Goal: Transaction & Acquisition: Purchase product/service

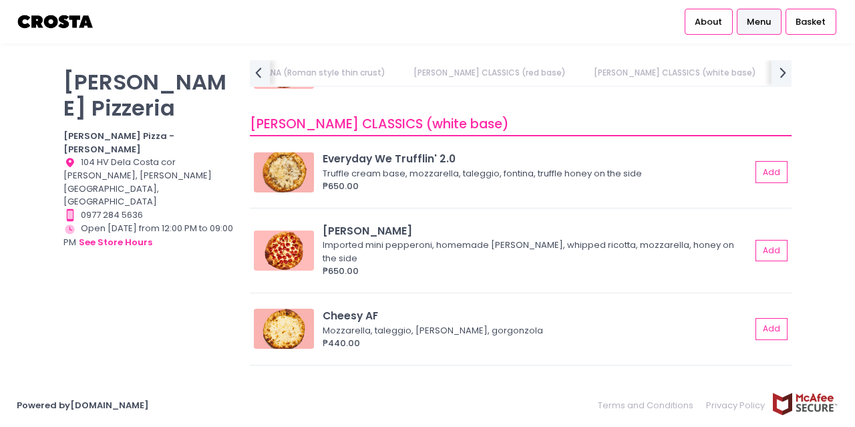
scroll to position [908, 0]
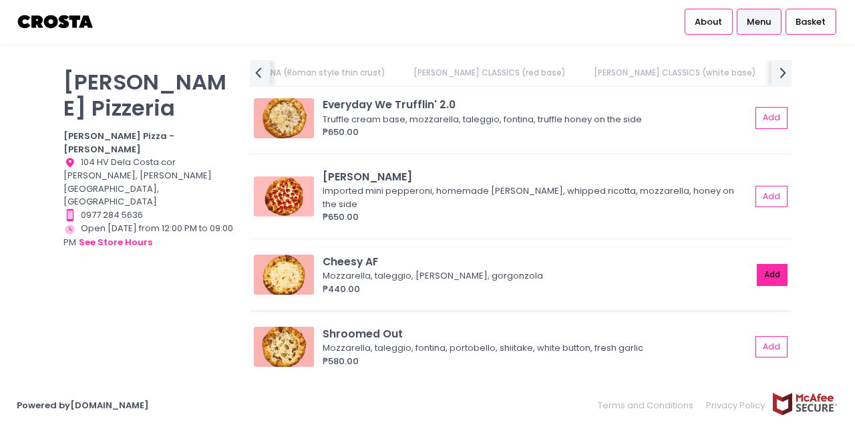
click at [766, 264] on button "Add" at bounding box center [772, 275] width 31 height 22
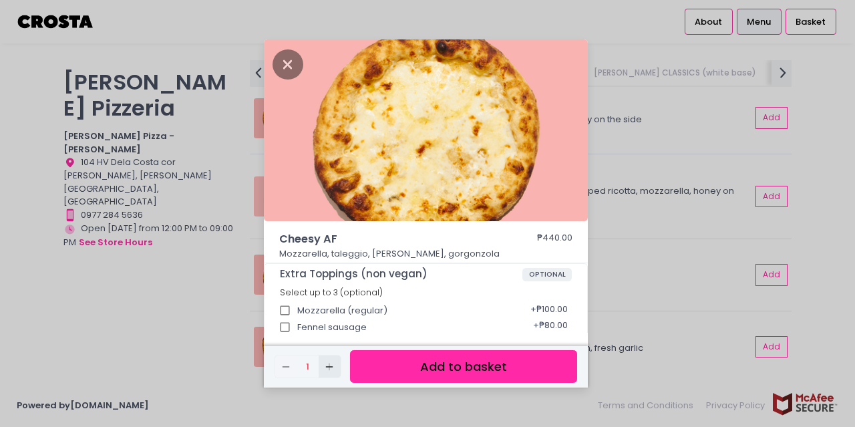
click at [327, 361] on icon "Add Created with Sketch." at bounding box center [329, 366] width 11 height 11
click at [449, 366] on button "Add to basket" at bounding box center [463, 366] width 227 height 33
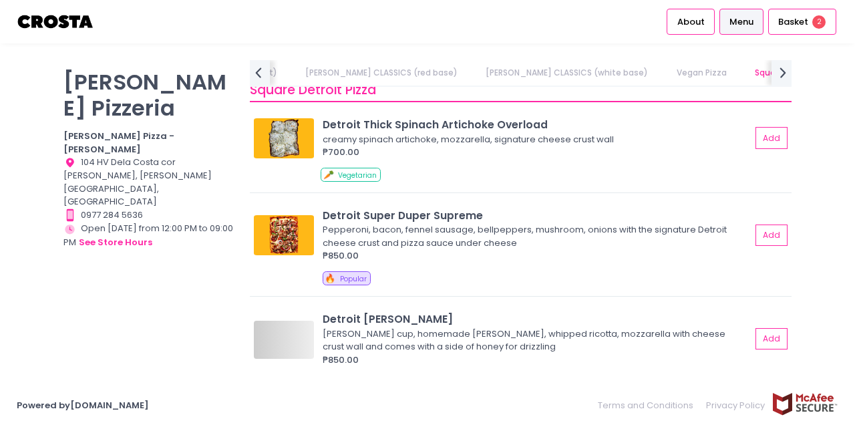
scroll to position [1550, 0]
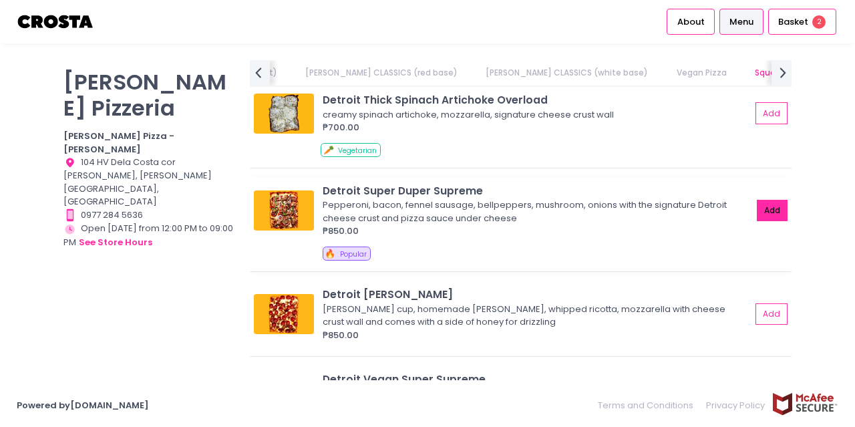
click at [772, 216] on button "Add" at bounding box center [772, 211] width 31 height 22
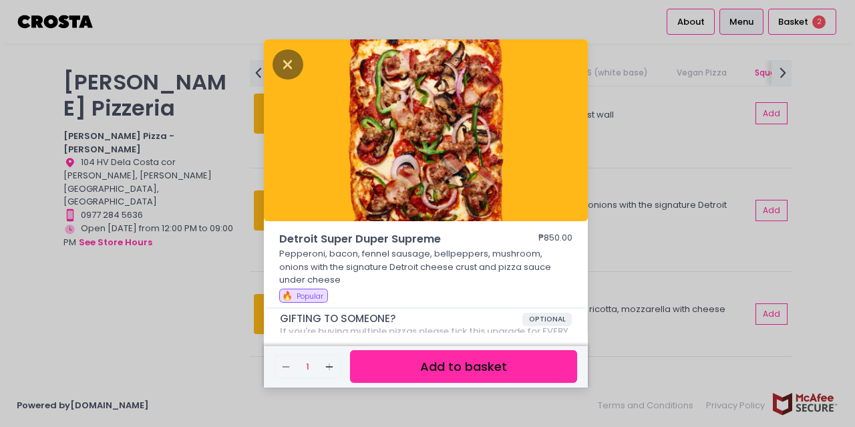
click at [439, 371] on button "Add to basket" at bounding box center [463, 366] width 227 height 33
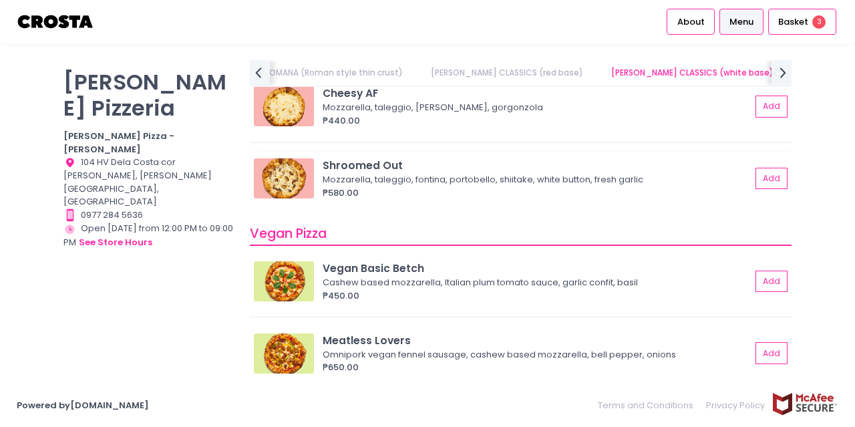
scroll to position [1069, 0]
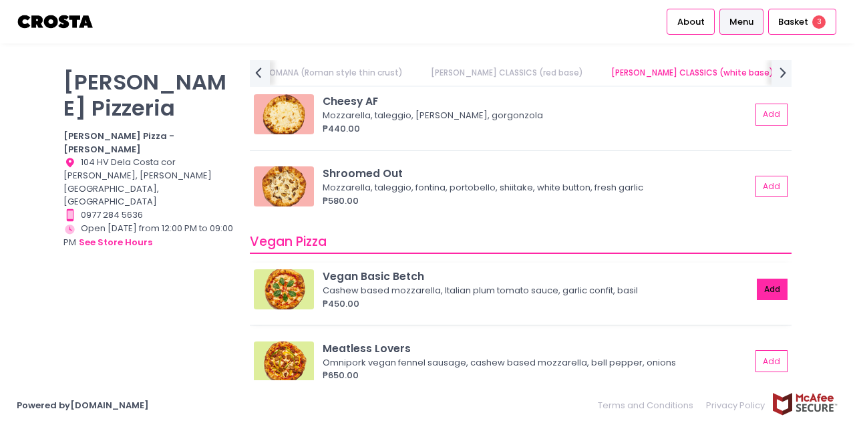
click at [763, 279] on button "Add" at bounding box center [772, 290] width 31 height 22
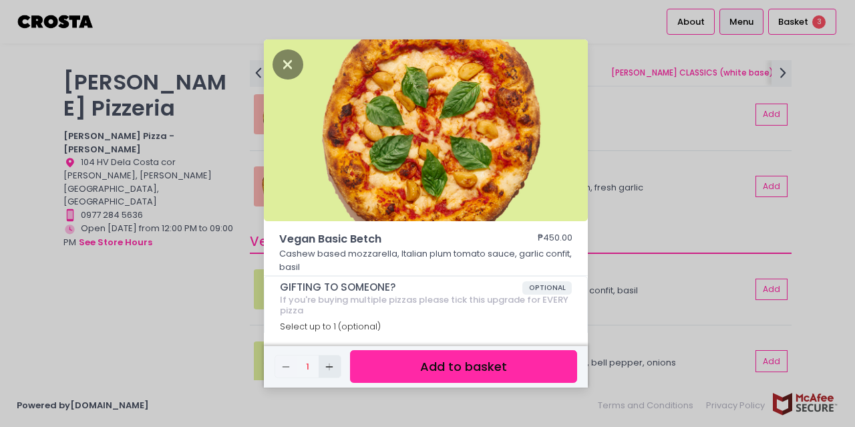
click at [327, 368] on icon "Add Created with Sketch." at bounding box center [329, 366] width 11 height 11
click at [448, 375] on button "Add to basket" at bounding box center [463, 366] width 227 height 33
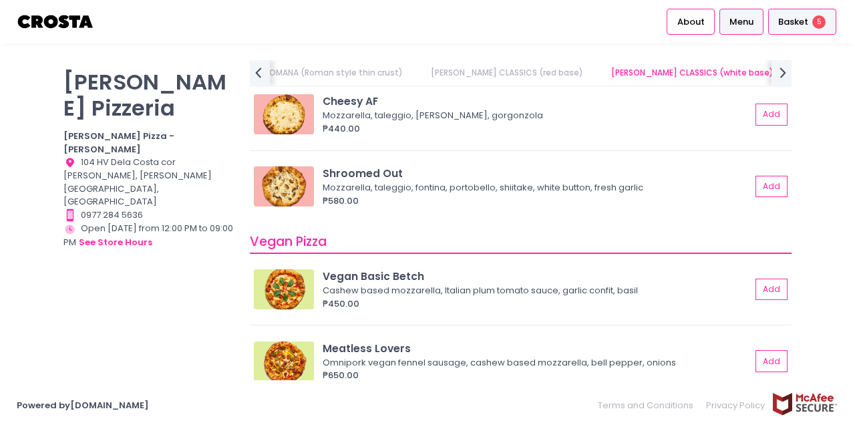
click at [798, 33] on div "Basket 5" at bounding box center [802, 22] width 68 height 26
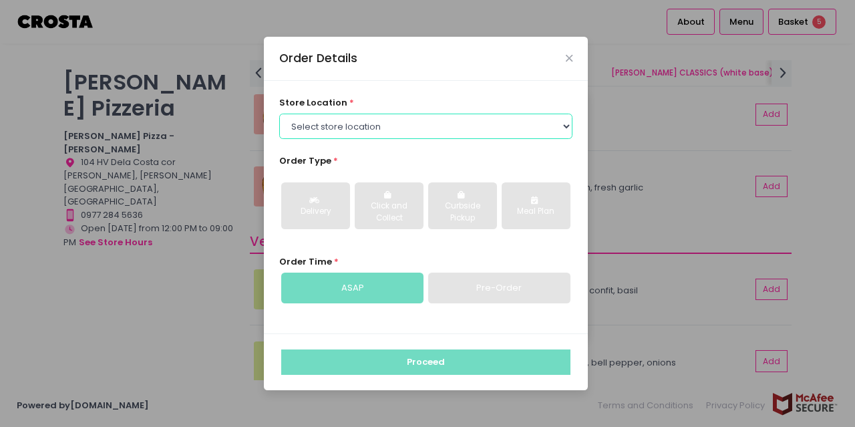
click at [394, 120] on select "Select store location Crosta Pizza - Salcedo Crosta Pizza - San Juan" at bounding box center [426, 126] width 294 height 25
select select "5fabb2e53664a8677beaeb89"
click at [279, 114] on select "Select store location Crosta Pizza - Salcedo Crosta Pizza - San Juan" at bounding box center [426, 126] width 294 height 25
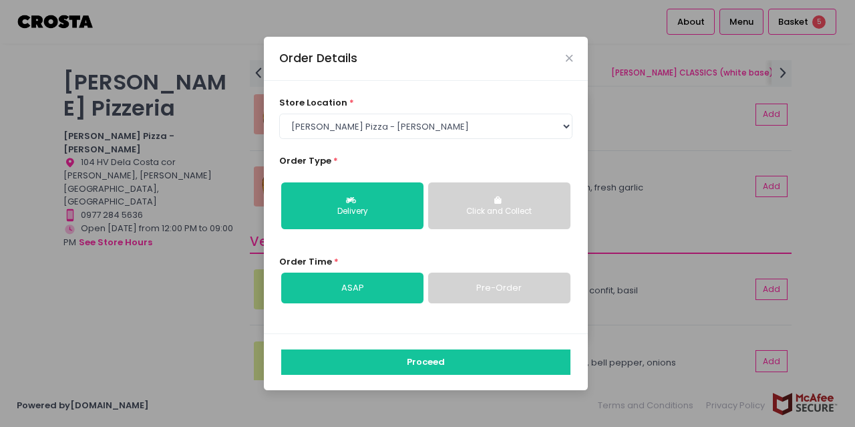
click at [520, 208] on div "Click and Collect" at bounding box center [500, 212] width 124 height 12
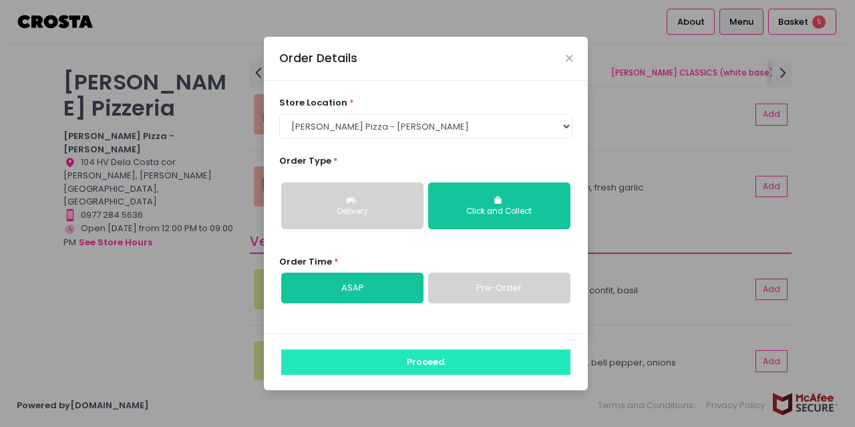
click at [449, 367] on button "Proceed" at bounding box center [425, 361] width 289 height 25
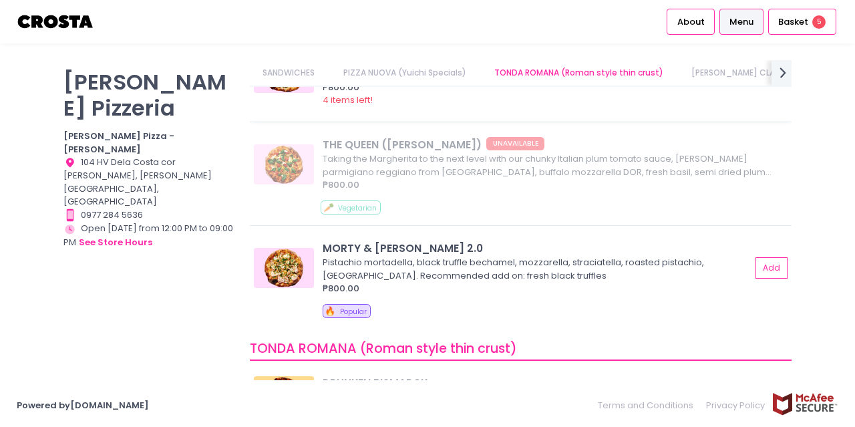
scroll to position [214, 0]
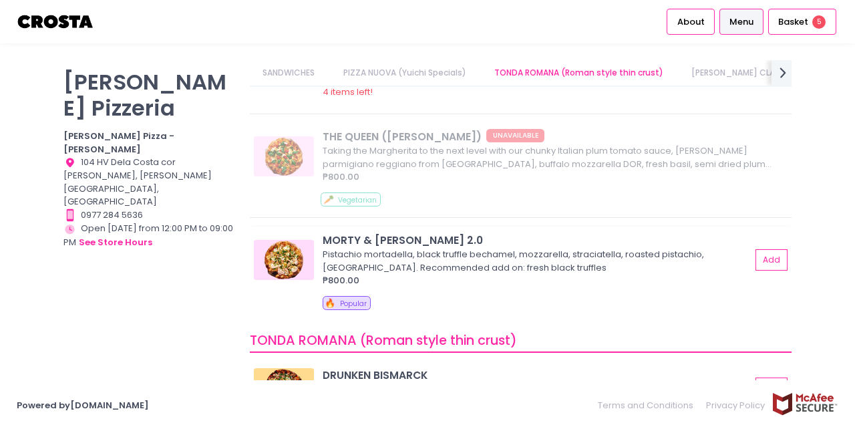
click at [292, 242] on img at bounding box center [284, 260] width 60 height 40
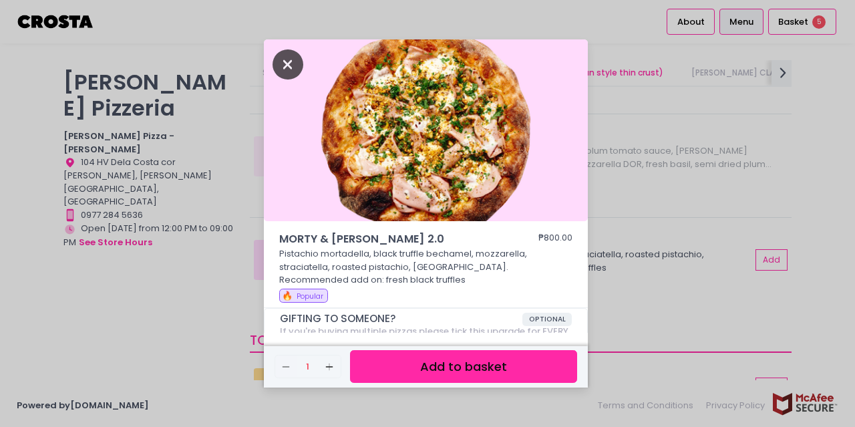
click at [291, 69] on icon "Close" at bounding box center [288, 64] width 31 height 30
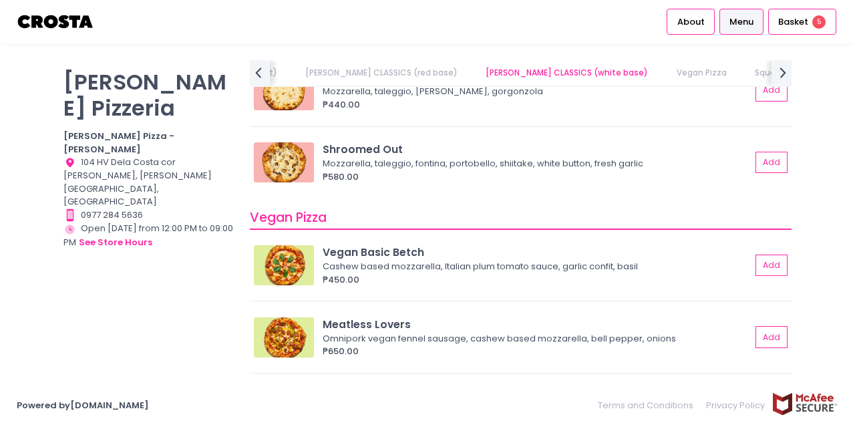
scroll to position [1069, 0]
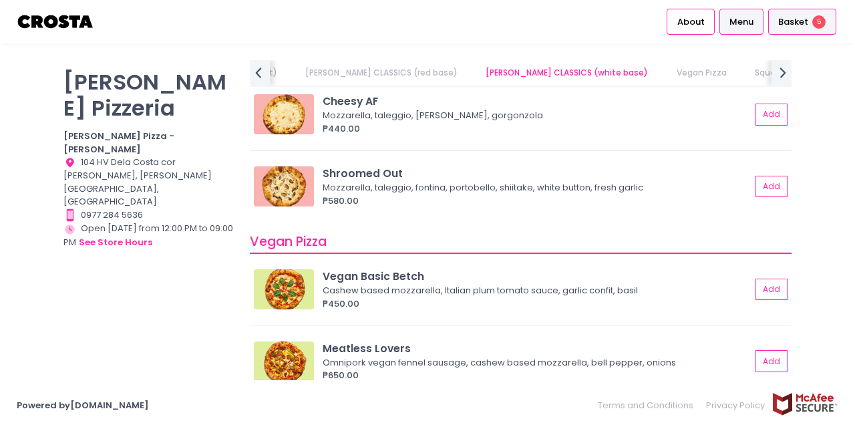
click at [805, 13] on div "Basket 5" at bounding box center [802, 22] width 68 height 26
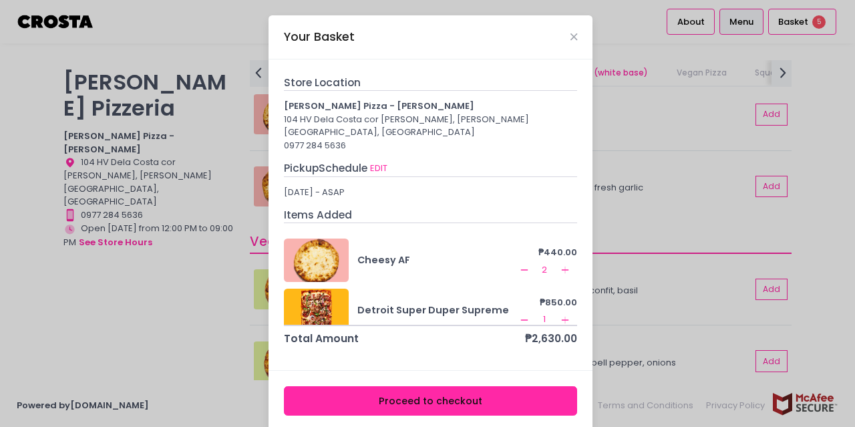
scroll to position [53, 0]
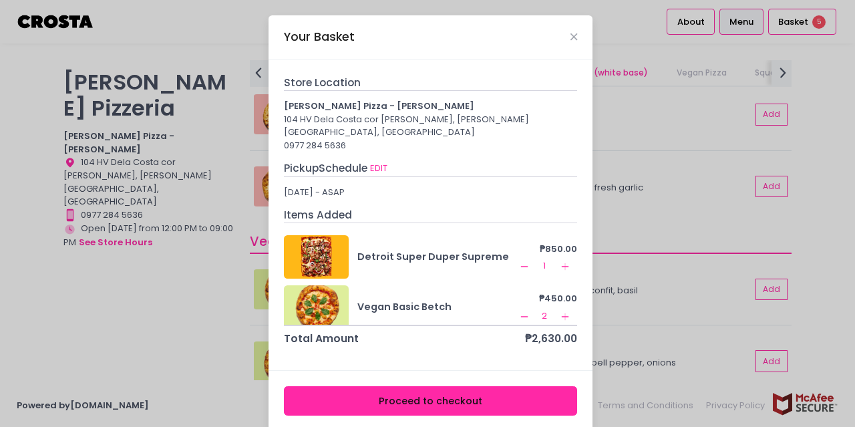
click at [560, 261] on icon "Add Created with Sketch." at bounding box center [565, 266] width 11 height 11
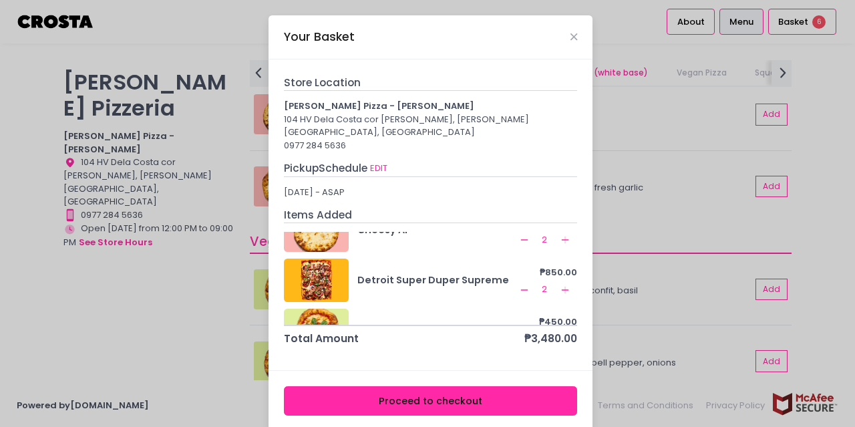
scroll to position [63, 0]
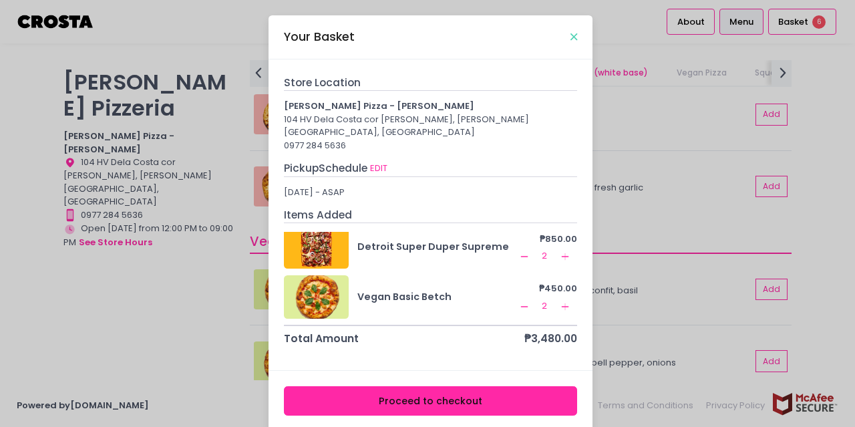
click at [570, 37] on icon "Close" at bounding box center [573, 37] width 7 height 10
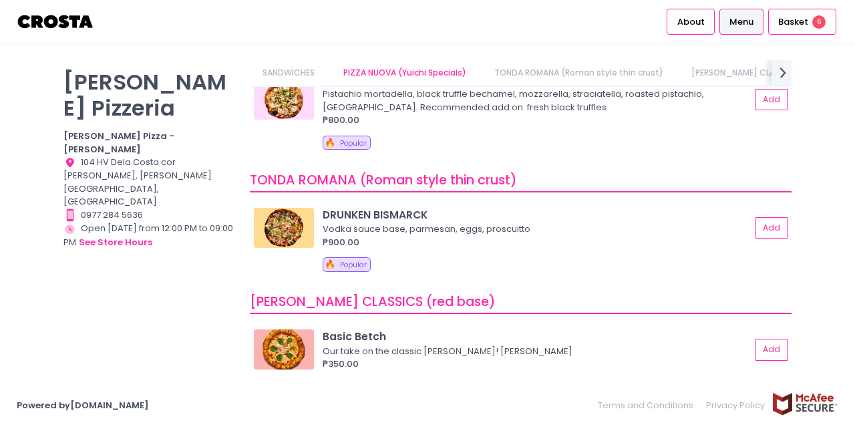
scroll to position [321, 0]
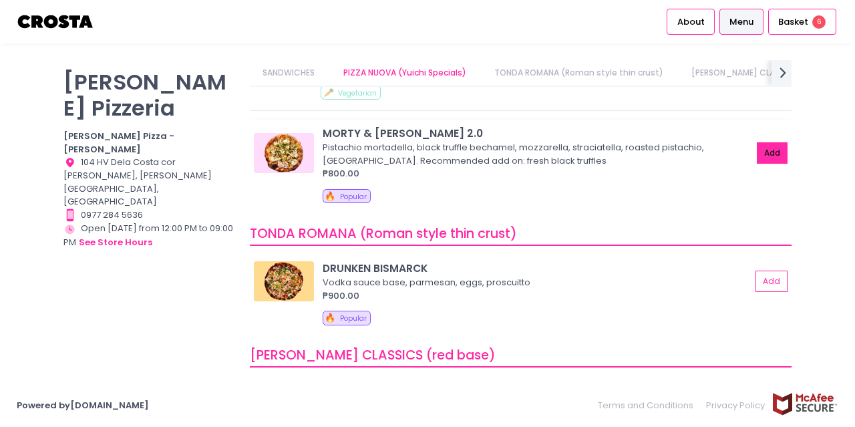
click at [757, 142] on button "Add" at bounding box center [772, 153] width 31 height 22
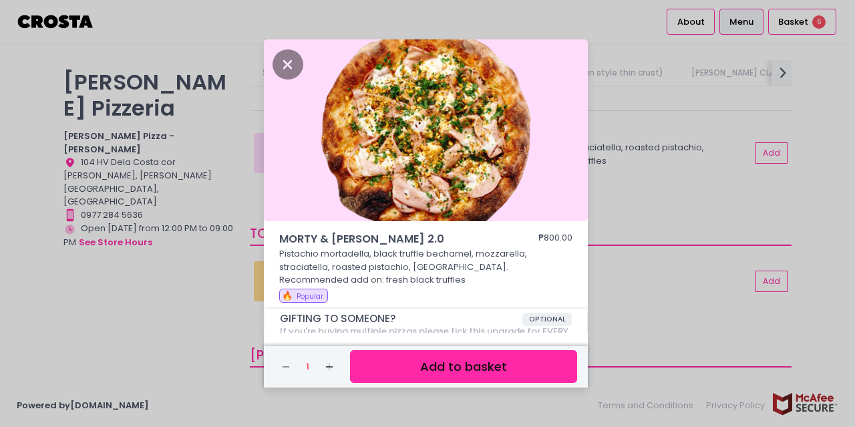
click at [454, 364] on button "Add to basket" at bounding box center [463, 366] width 227 height 33
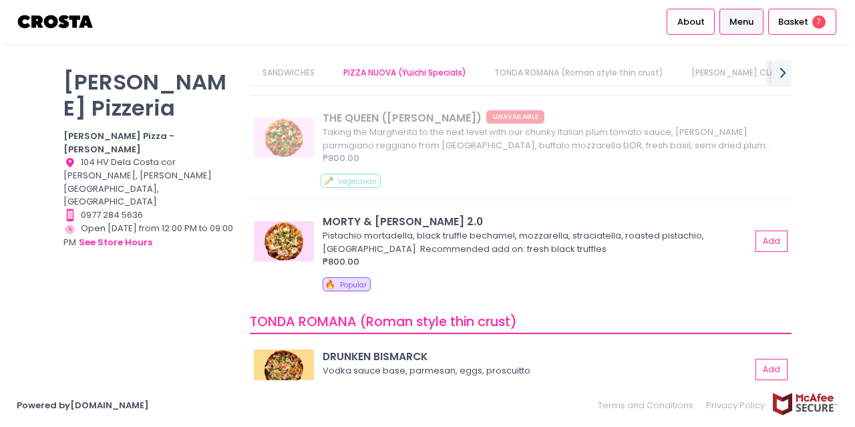
scroll to position [214, 0]
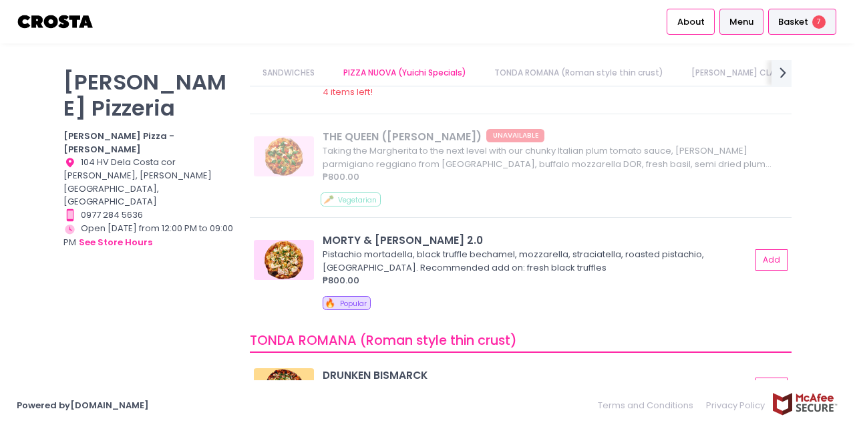
click at [824, 20] on span "7" at bounding box center [818, 21] width 13 height 13
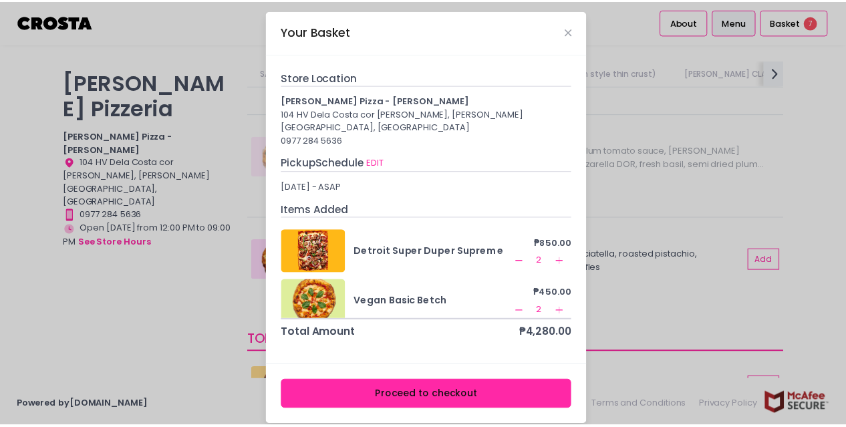
scroll to position [113, 0]
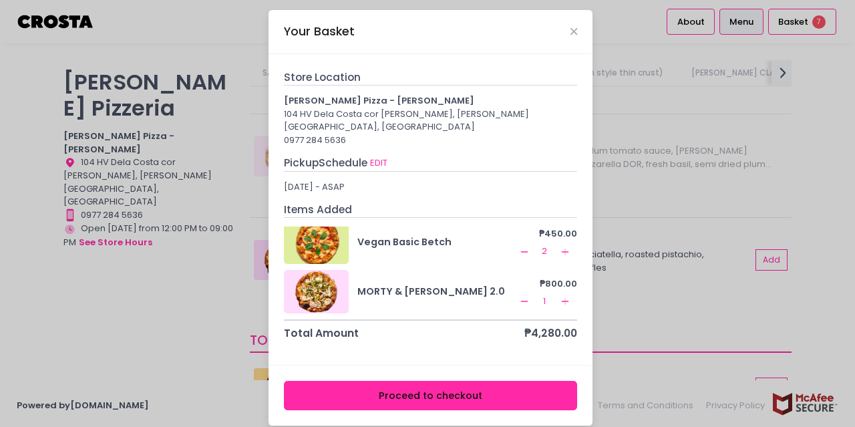
click at [452, 381] on button "Proceed to checkout" at bounding box center [431, 396] width 294 height 30
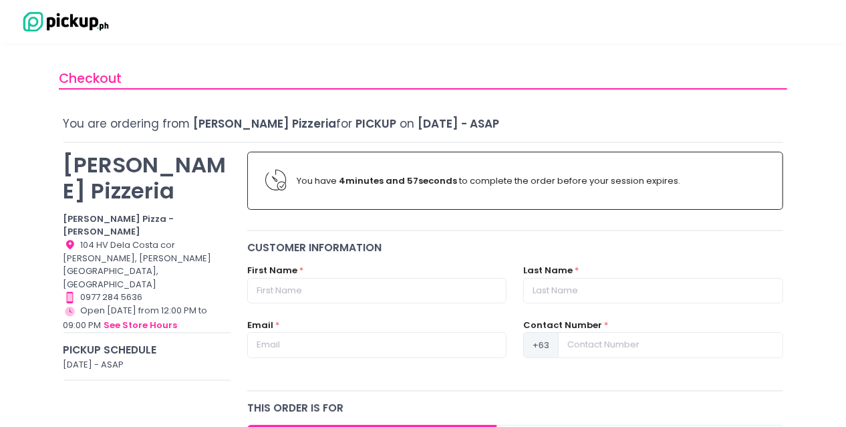
scroll to position [53, 0]
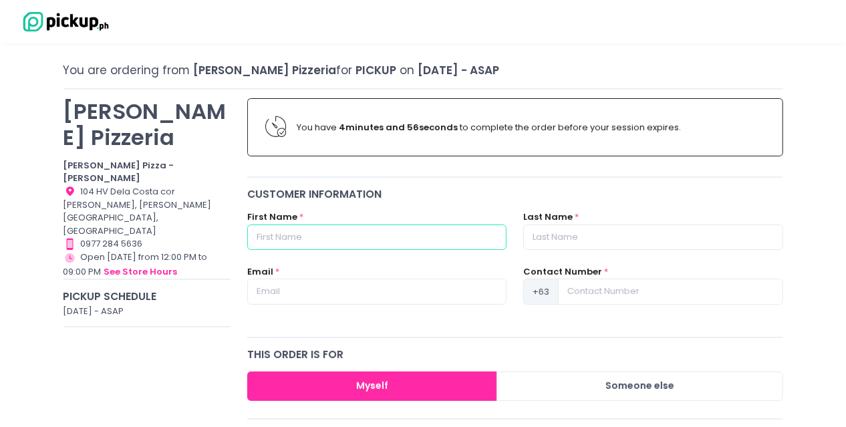
click at [270, 236] on input "text" at bounding box center [376, 236] width 259 height 25
type input "[PERSON_NAME]"
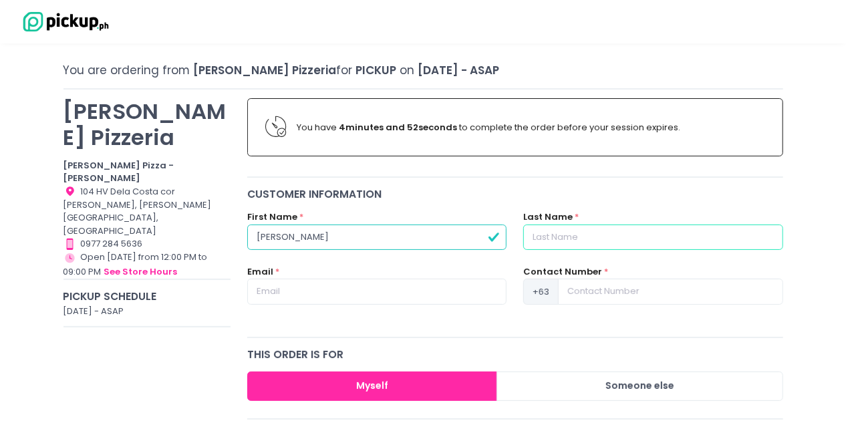
click at [614, 237] on input "text" at bounding box center [652, 236] width 259 height 25
type input "Manatad"
click at [305, 287] on input "text" at bounding box center [376, 291] width 259 height 25
type input "[EMAIL_ADDRESS][DOMAIN_NAME]"
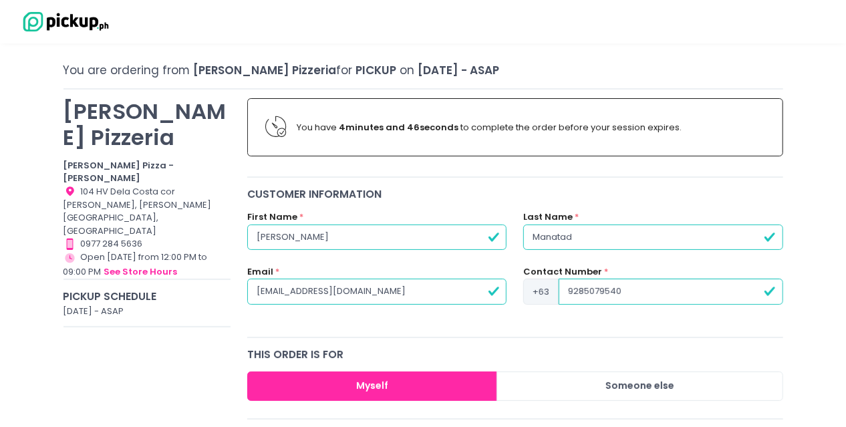
click at [625, 285] on input "9285079540" at bounding box center [670, 291] width 224 height 25
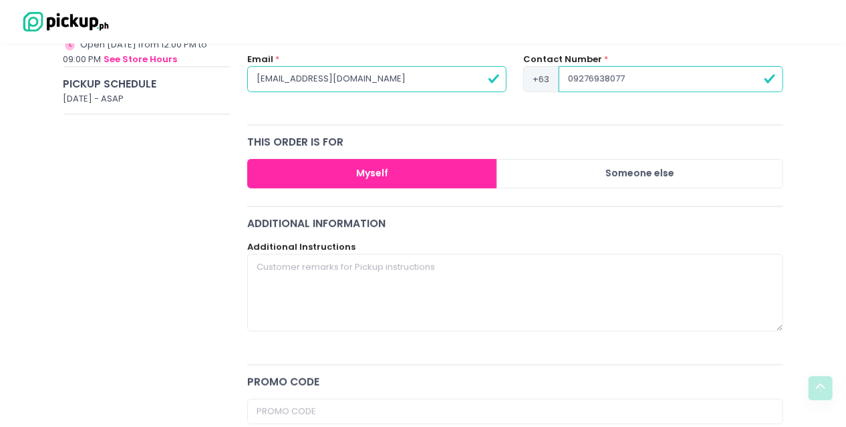
scroll to position [267, 0]
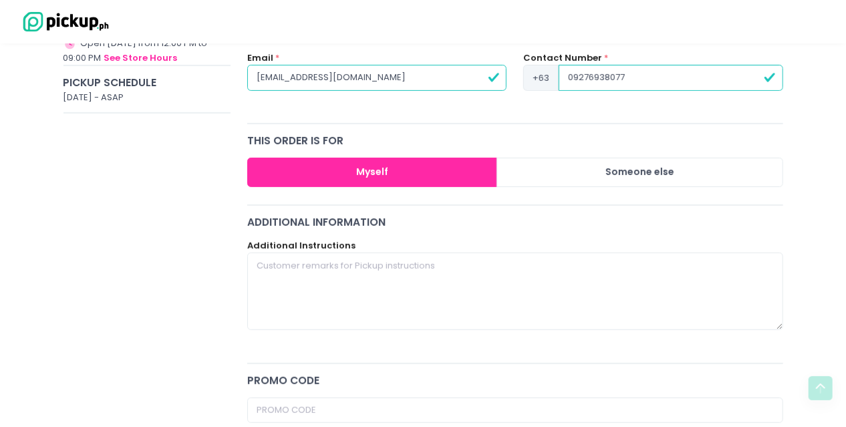
type input "09276938077"
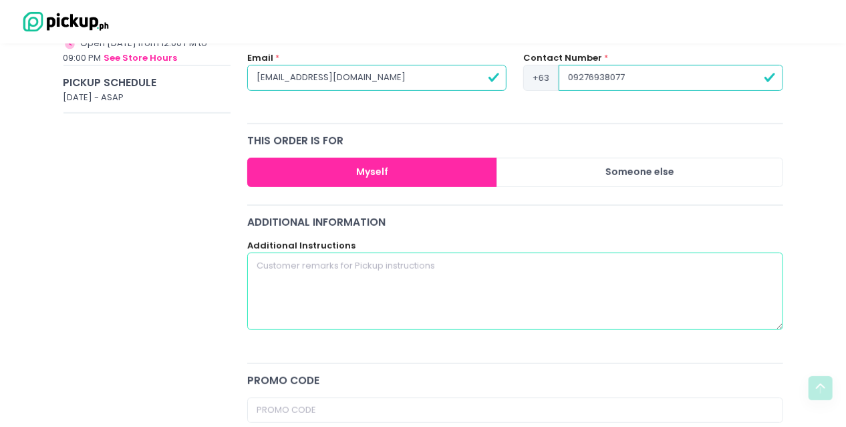
click at [353, 269] on textarea at bounding box center [515, 290] width 536 height 77
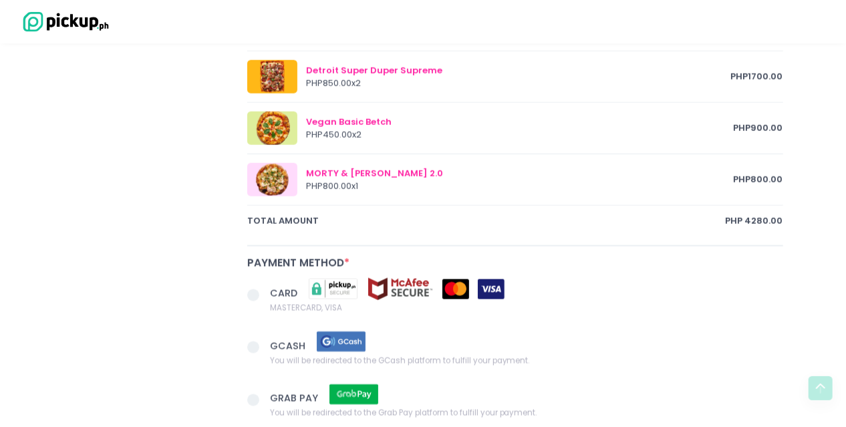
scroll to position [802, 0]
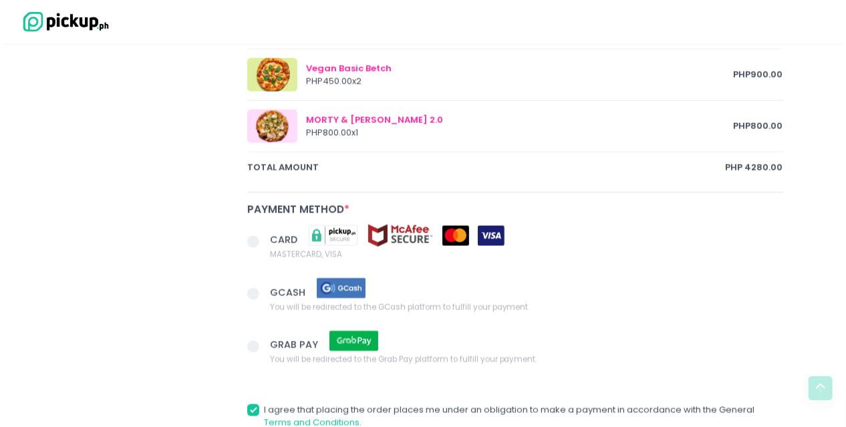
click at [247, 240] on span at bounding box center [253, 242] width 12 height 12
click at [264, 240] on input "CARD MASTERCARD, VISA" at bounding box center [268, 239] width 9 height 9
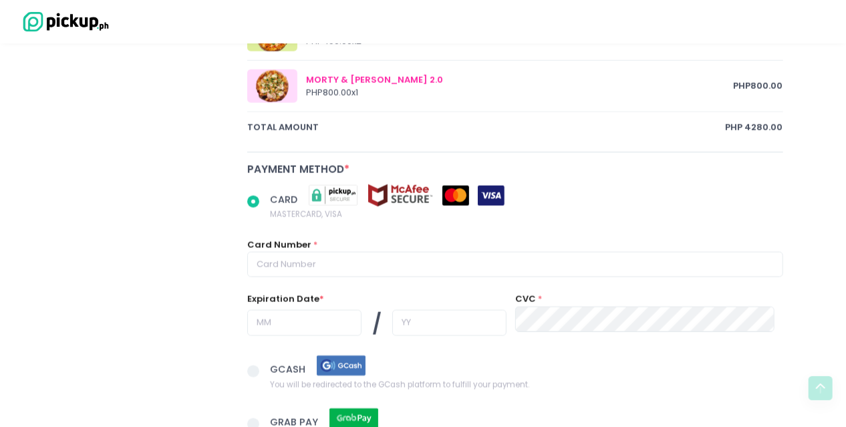
scroll to position [908, 0]
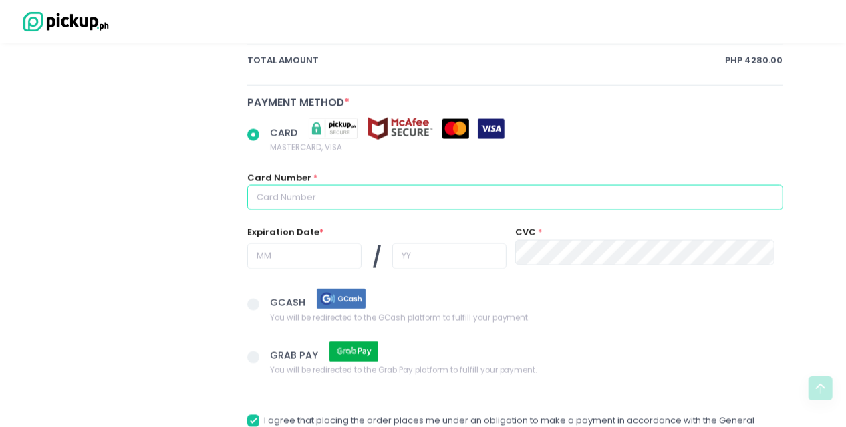
radio input "true"
click at [377, 198] on input "text" at bounding box center [515, 197] width 536 height 25
type input "5"
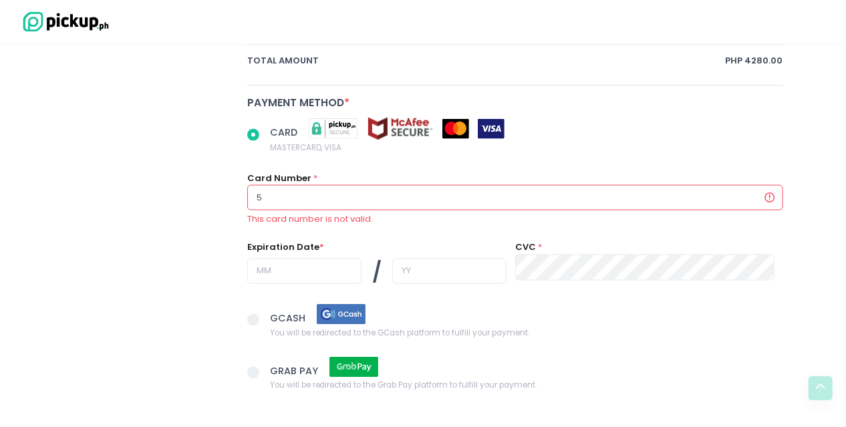
radio input "true"
type input "51"
radio input "true"
type input "518"
radio input "true"
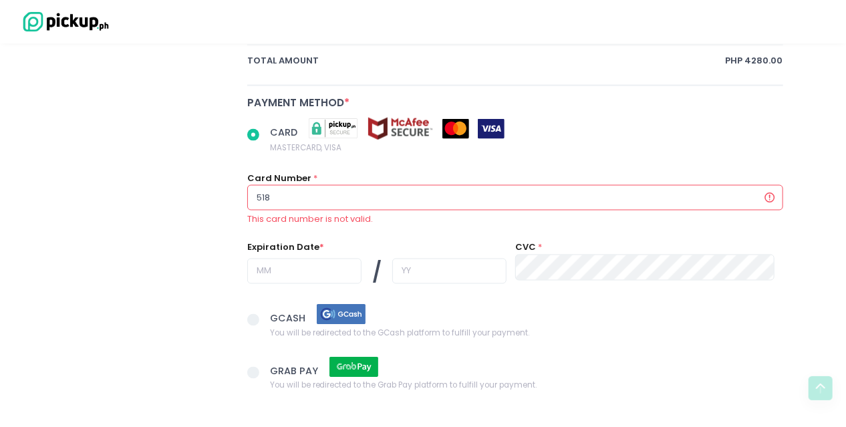
type input "5188"
radio input "true"
type input "51886"
radio input "true"
type input "518869"
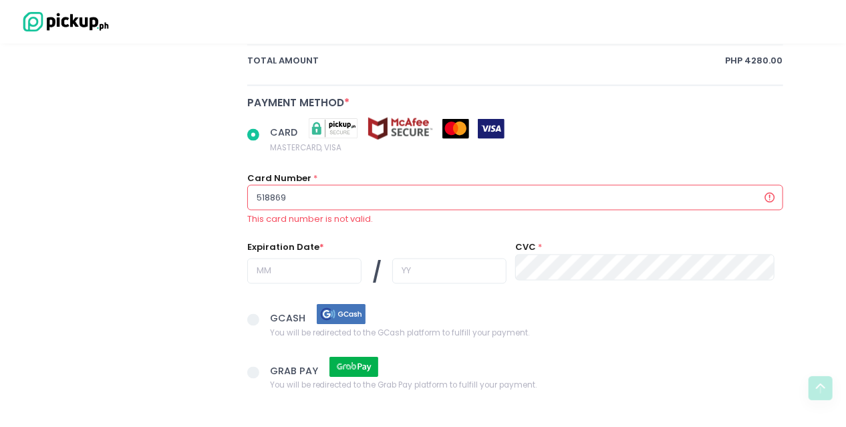
radio input "true"
type input "5188690"
radio input "true"
type input "51886908"
radio input "true"
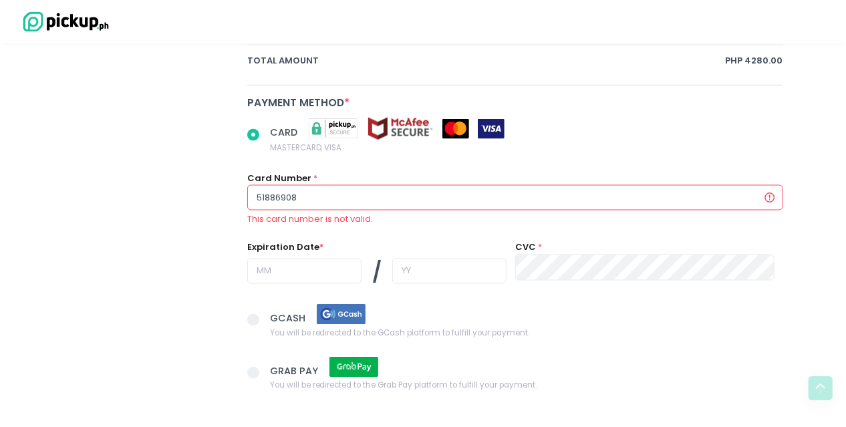
type input "518869084"
radio input "true"
type input "5188690842"
radio input "true"
type input "51886908427"
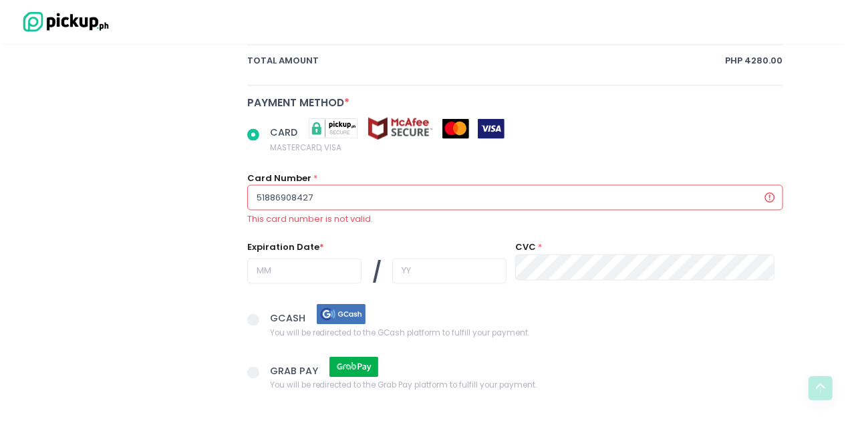
radio input "true"
type input "518869084275"
radio input "true"
type input "5188690842756"
radio input "true"
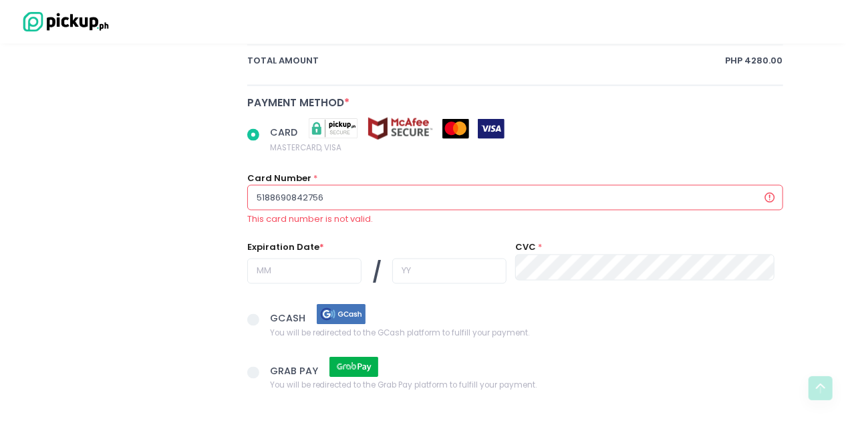
type input "51886908427561"
radio input "true"
type input "518869084275611"
radio input "true"
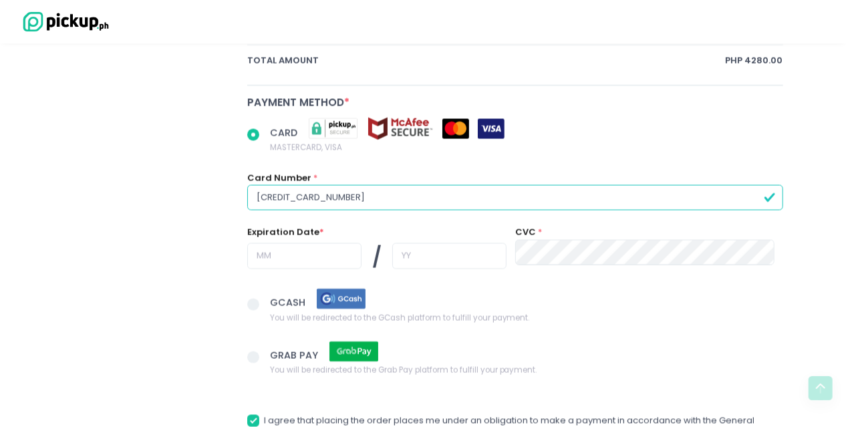
type input "[CREDIT_CARD_NUMBER]"
click at [309, 262] on input "text" at bounding box center [304, 255] width 114 height 25
radio input "true"
type input "0"
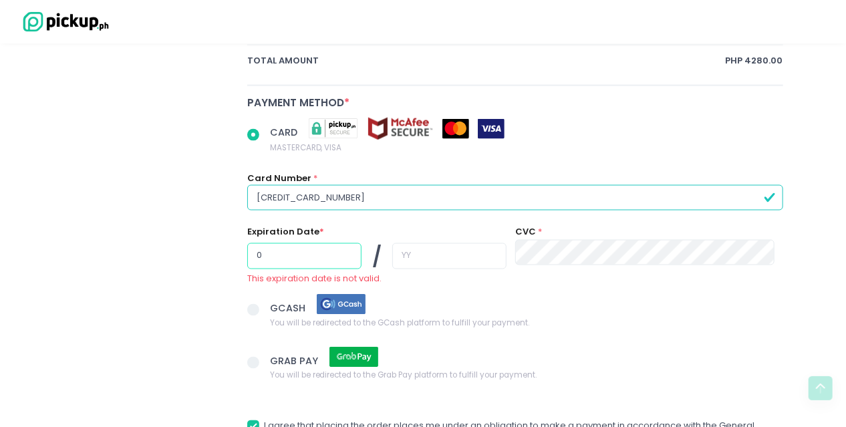
radio input "true"
type input "08"
click at [444, 251] on input "text" at bounding box center [449, 255] width 114 height 25
radio input "true"
type input "3"
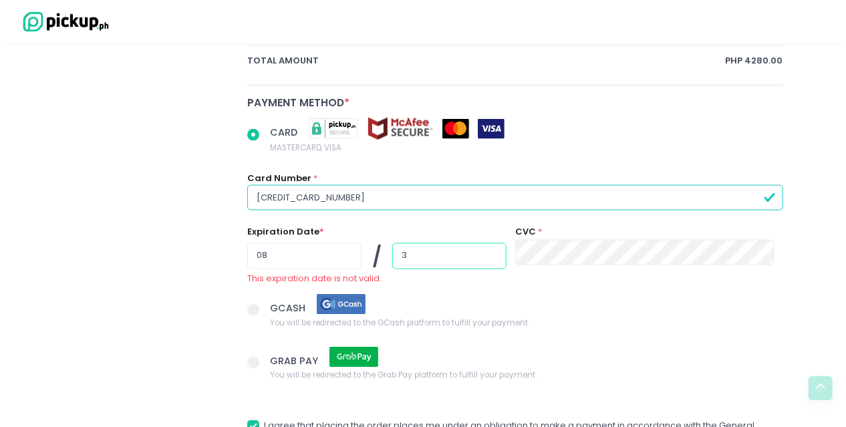
radio input "true"
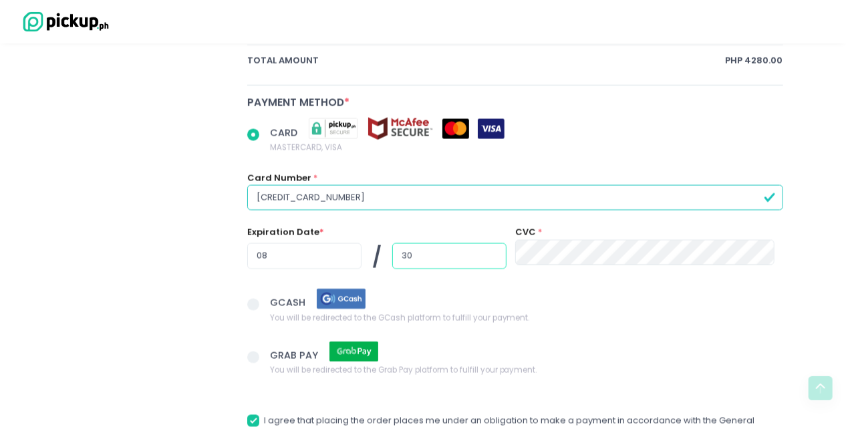
type input "30"
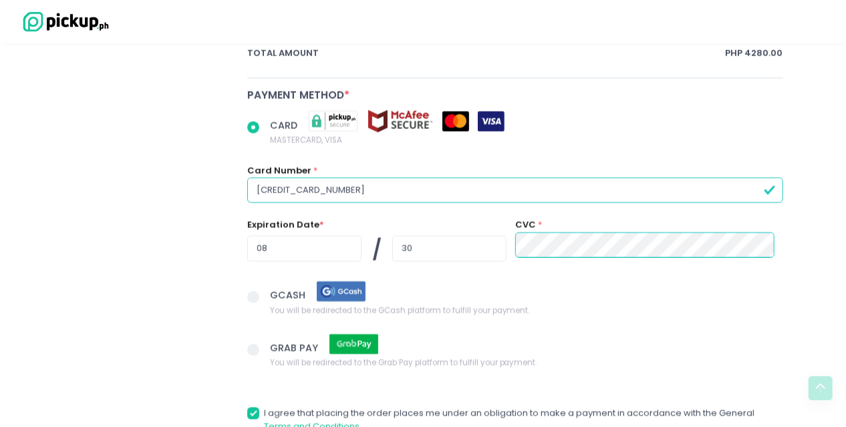
scroll to position [1031, 0]
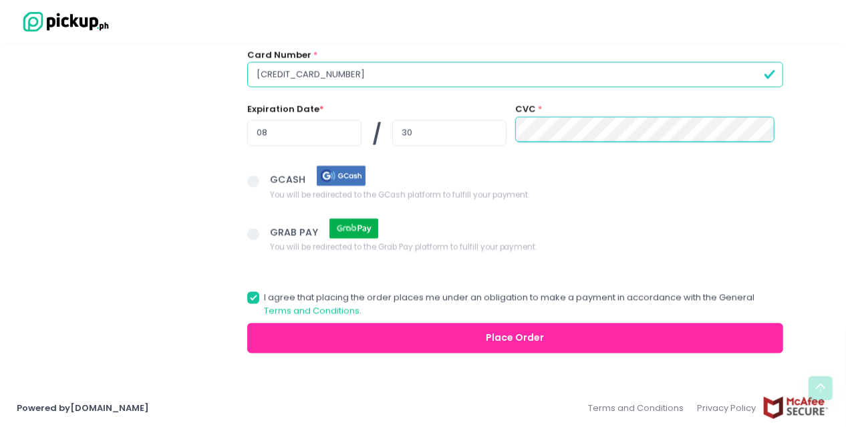
click at [494, 323] on button "Place Order" at bounding box center [515, 338] width 536 height 30
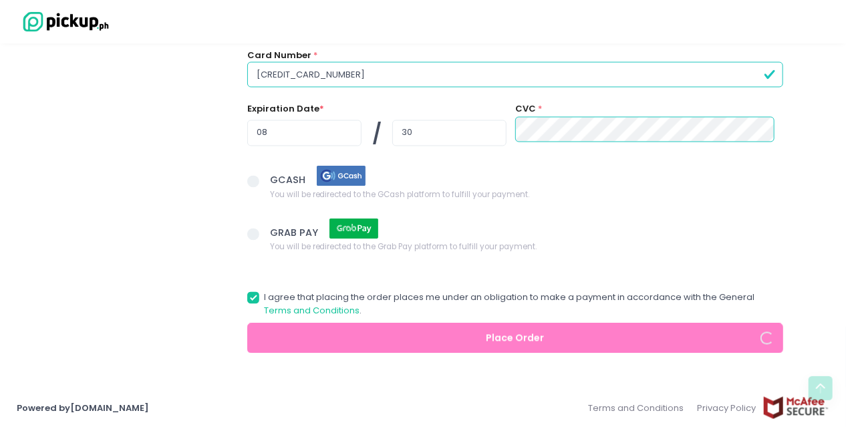
radio input "true"
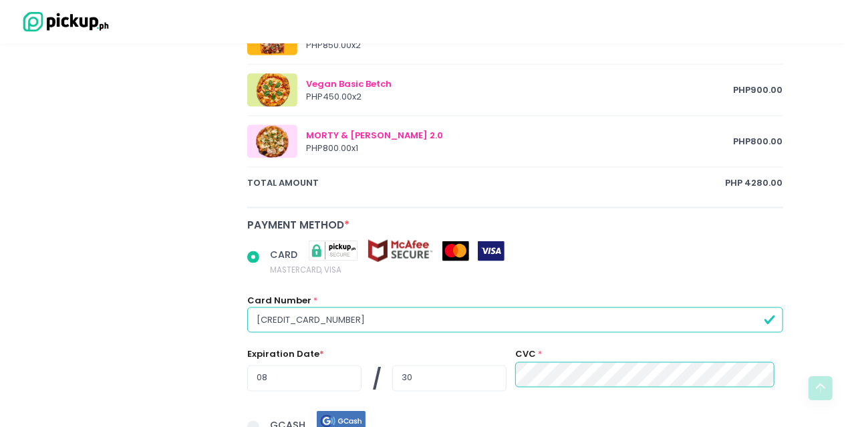
scroll to position [764, 0]
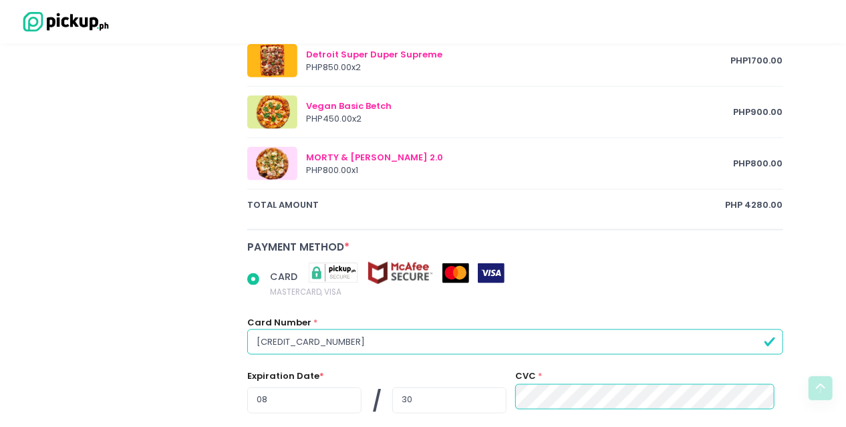
type input "9276938077"
radio input "true"
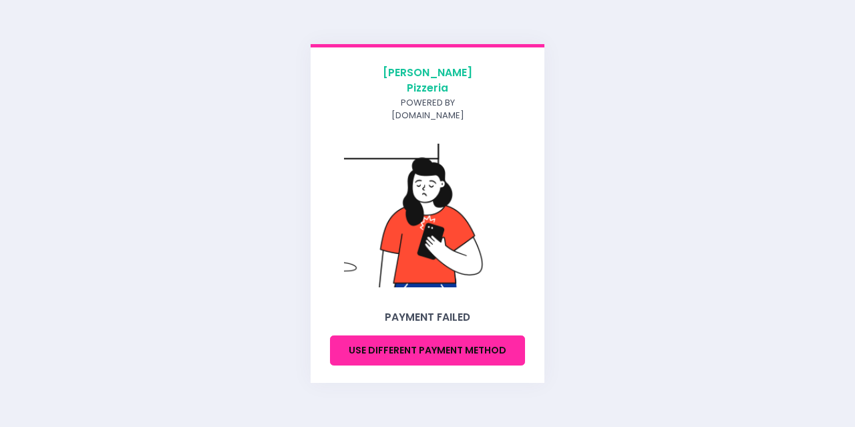
click at [385, 341] on button "Use different payment method" at bounding box center [427, 350] width 195 height 30
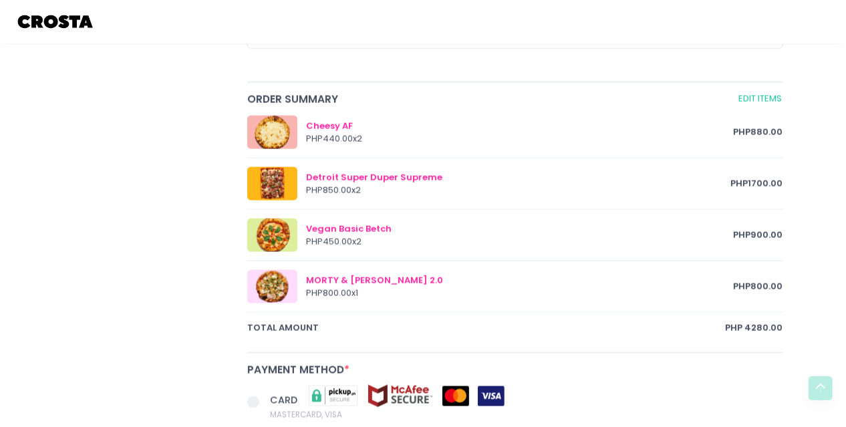
scroll to position [855, 0]
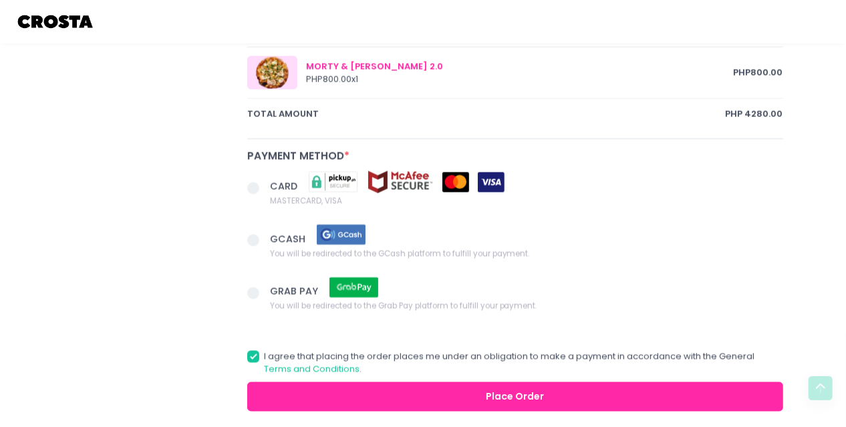
click at [250, 184] on span at bounding box center [253, 188] width 12 height 12
click at [264, 184] on input "CARD MASTERCARD, VISA" at bounding box center [268, 186] width 9 height 9
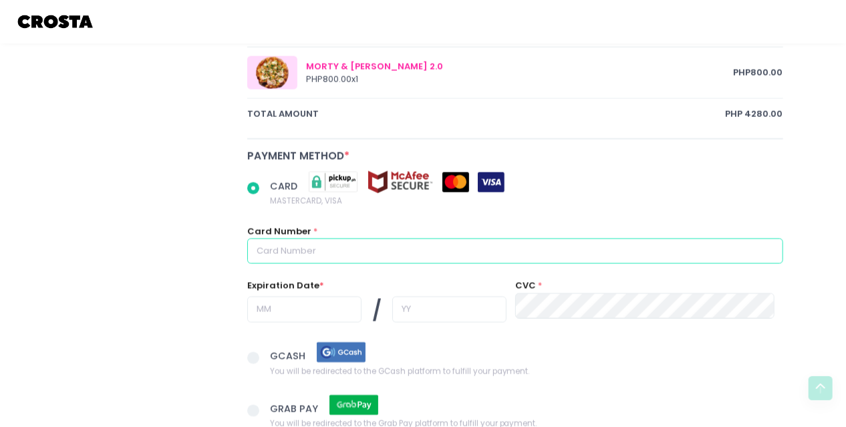
radio input "true"
click at [330, 252] on input "text" at bounding box center [515, 250] width 536 height 25
type input "5"
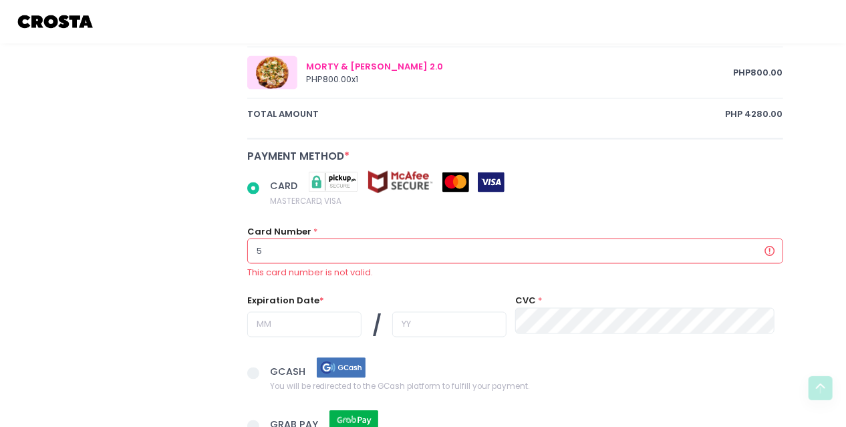
radio input "true"
type input "51"
radio input "true"
type input "518"
radio input "true"
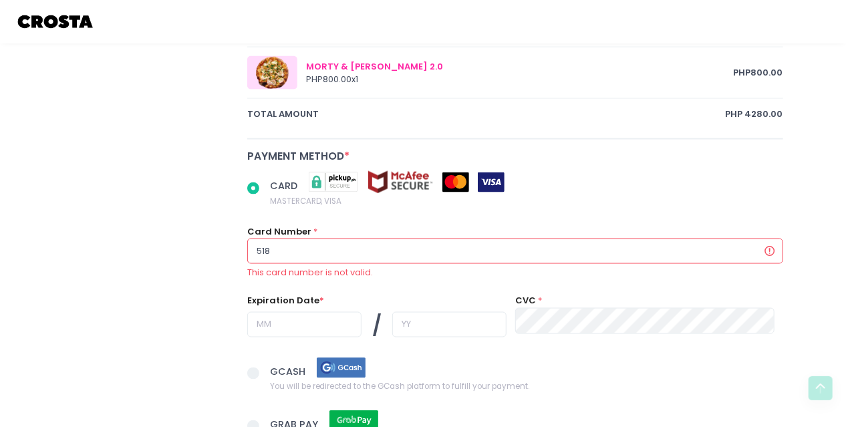
type input "5188"
radio input "true"
type input "51886"
radio input "true"
type input "518869"
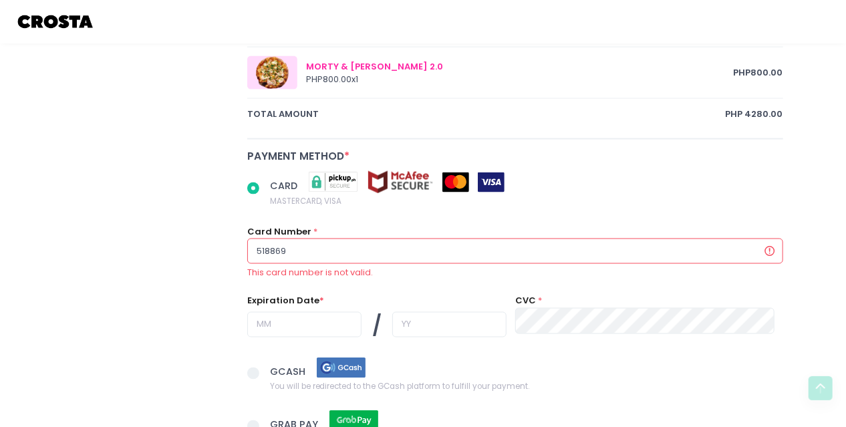
radio input "true"
type input "5188690"
radio input "true"
type input "51886908"
radio input "true"
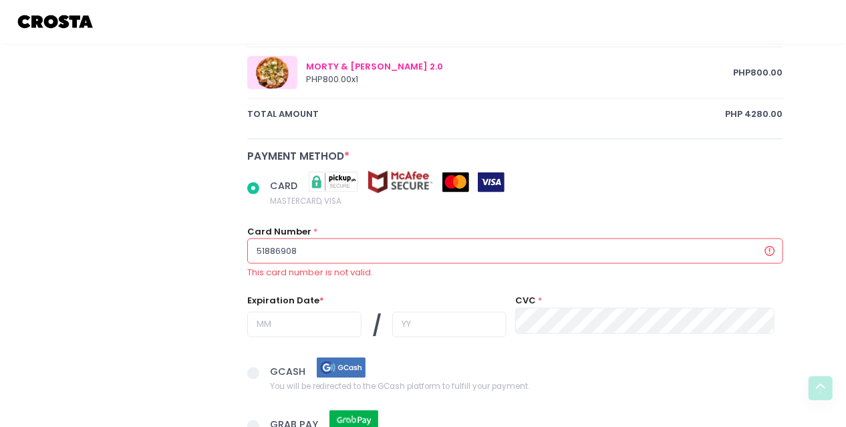
type input "518869084"
radio input "true"
type input "5188690842"
radio input "true"
type input "51886908427"
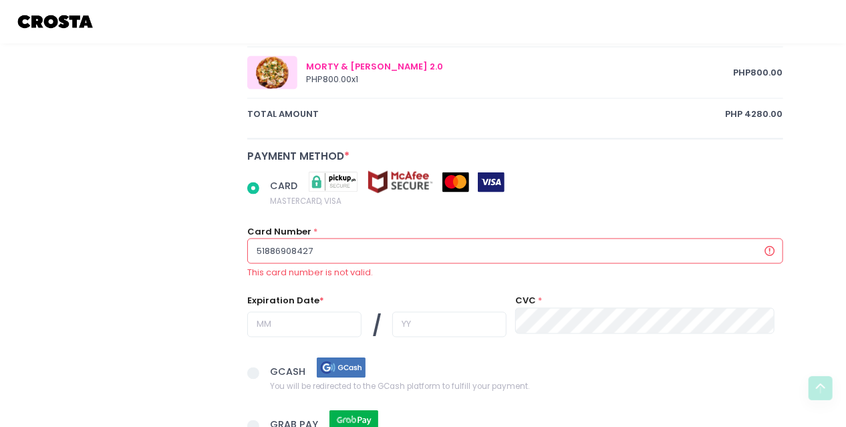
radio input "true"
type input "518869084275"
radio input "true"
type input "5188690842756"
radio input "true"
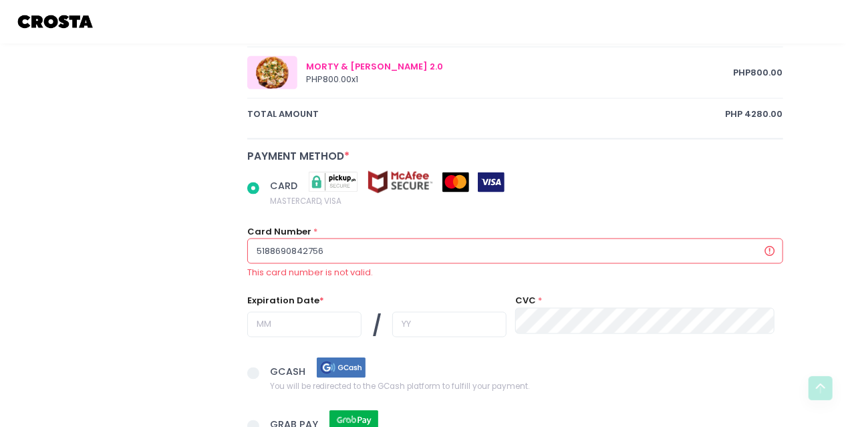
type input "51886908427561"
radio input "true"
type input "518869084275611"
radio input "true"
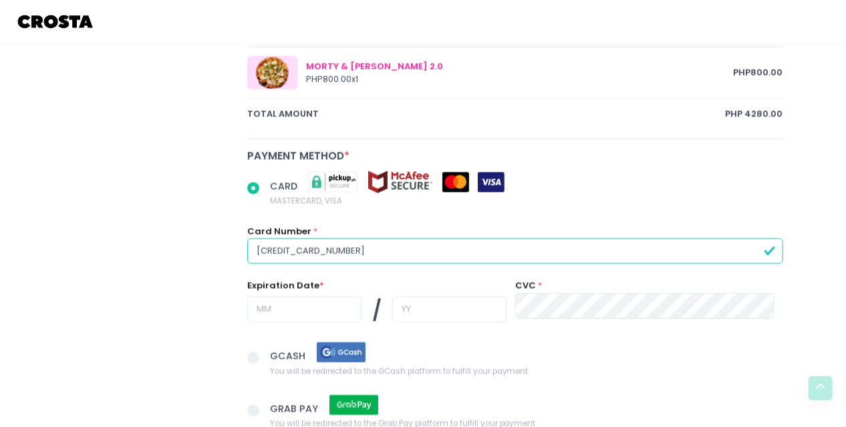
type input "[CREDIT_CARD_NUMBER]"
click at [296, 302] on input "text" at bounding box center [304, 309] width 114 height 25
radio input "true"
type input "0"
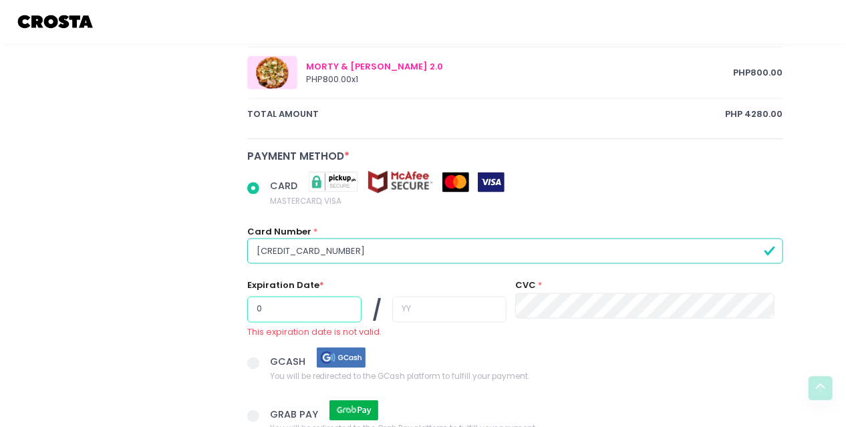
radio input "true"
type input "08"
click at [411, 303] on input "text" at bounding box center [449, 309] width 114 height 25
radio input "true"
type input "3"
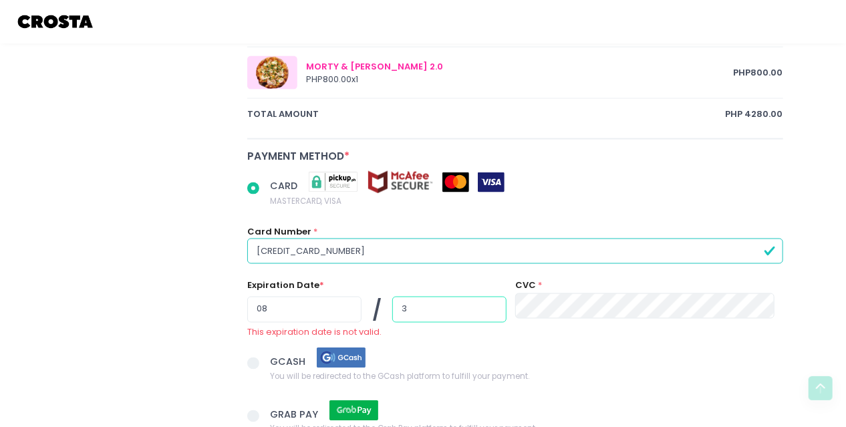
radio input "true"
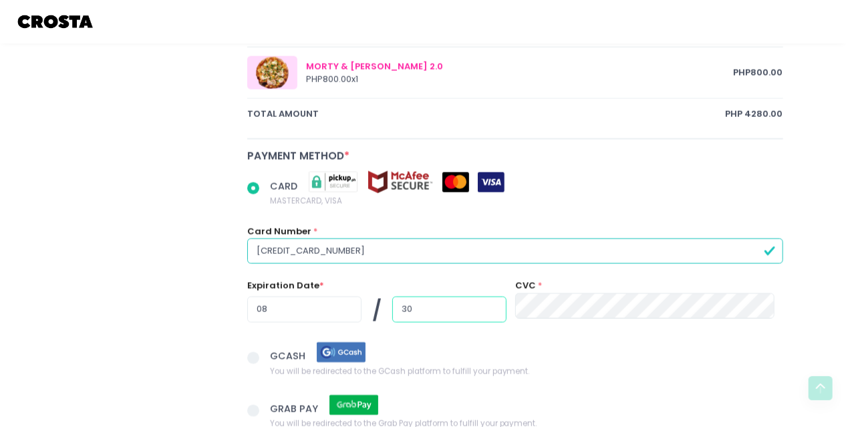
type input "30"
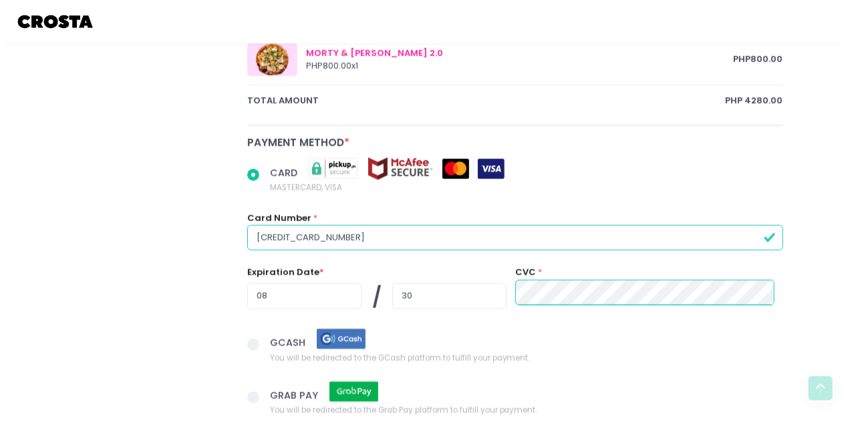
scroll to position [1015, 0]
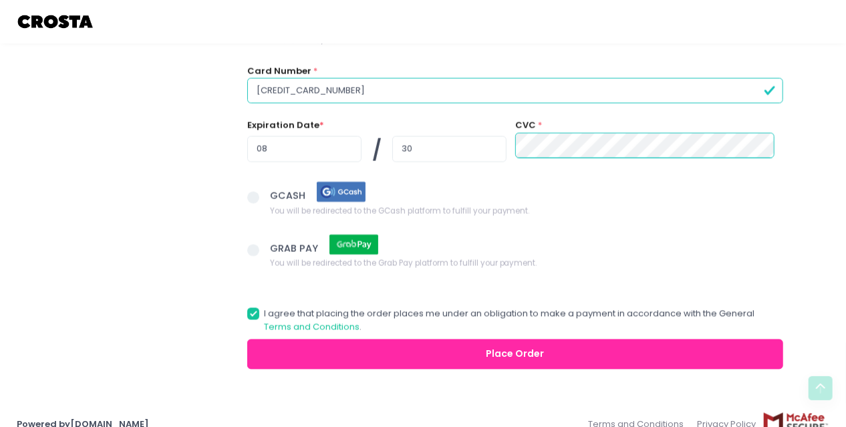
click at [481, 340] on button "Place Order" at bounding box center [515, 354] width 536 height 30
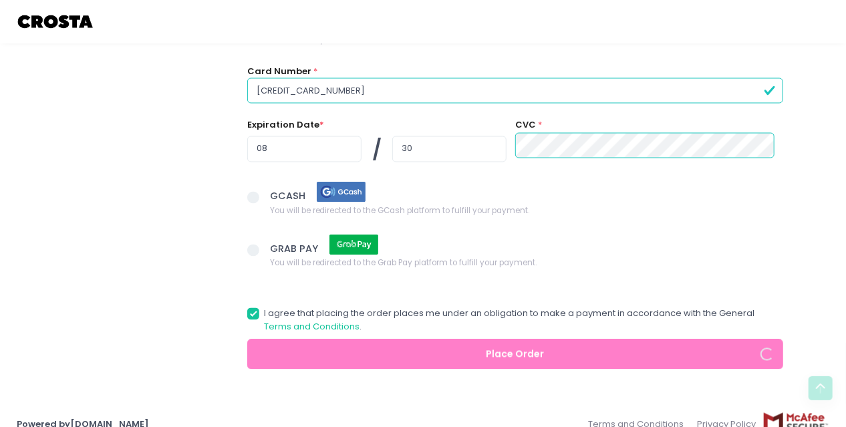
radio input "true"
